Goal: Check status

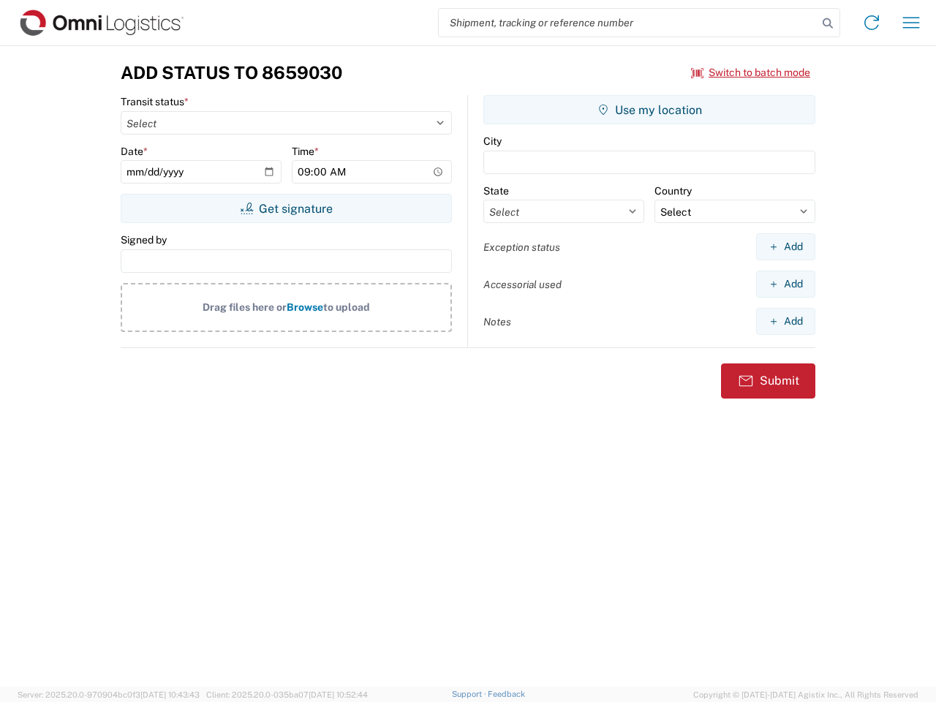
click at [628, 23] on input "search" at bounding box center [628, 23] width 379 height 28
click at [828, 23] on icon at bounding box center [827, 23] width 20 height 20
click at [871, 23] on icon at bounding box center [871, 22] width 23 height 23
click at [911, 23] on icon "button" at bounding box center [911, 22] width 17 height 11
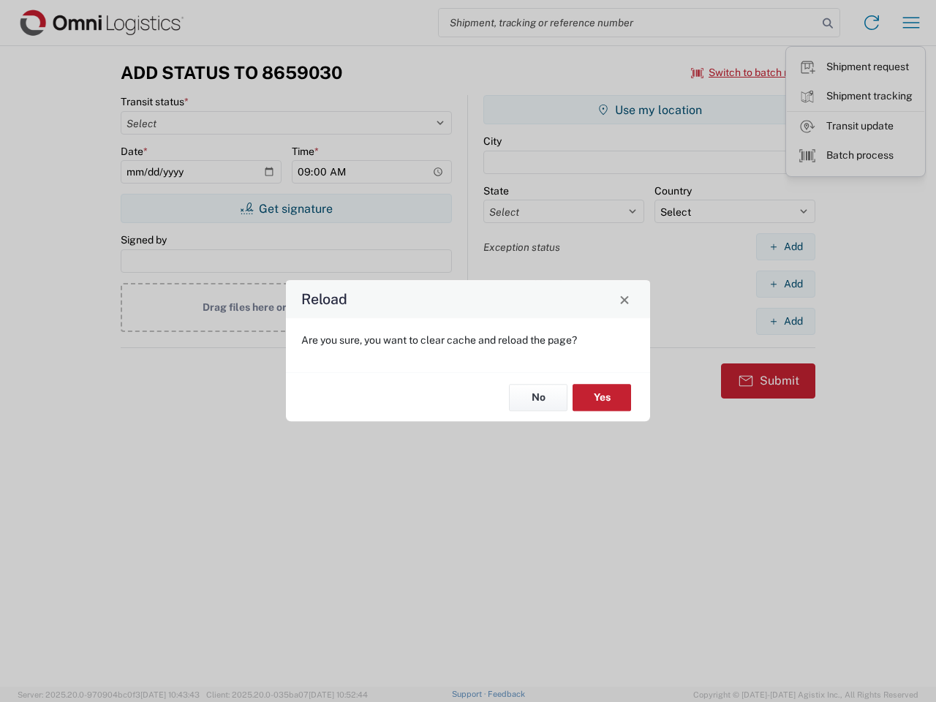
click at [751, 72] on div "Reload Are you sure, you want to clear cache and reload the page? No Yes" at bounding box center [468, 351] width 936 height 702
click at [286, 208] on div "Reload Are you sure, you want to clear cache and reload the page? No Yes" at bounding box center [468, 351] width 936 height 702
click at [649, 110] on div "Reload Are you sure, you want to clear cache and reload the page? No Yes" at bounding box center [468, 351] width 936 height 702
click at [785, 246] on div "Reload Are you sure, you want to clear cache and reload the page? No Yes" at bounding box center [468, 351] width 936 height 702
click at [785, 284] on div "Reload Are you sure, you want to clear cache and reload the page? No Yes" at bounding box center [468, 351] width 936 height 702
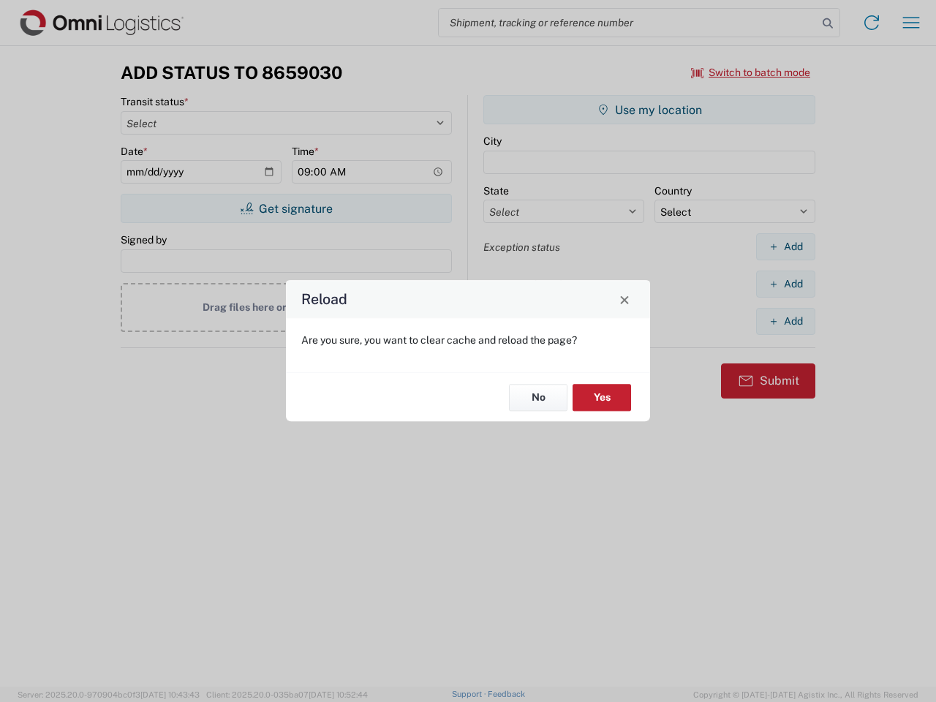
click at [785, 321] on div "Reload Are you sure, you want to clear cache and reload the page? No Yes" at bounding box center [468, 351] width 936 height 702
